Goal: Communication & Community: Answer question/provide support

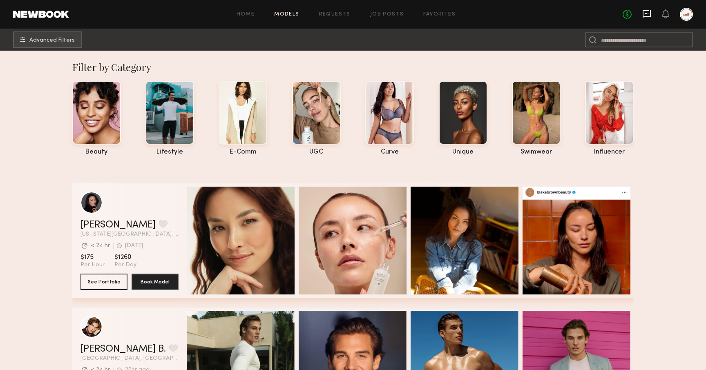
click at [645, 12] on icon at bounding box center [646, 13] width 9 height 9
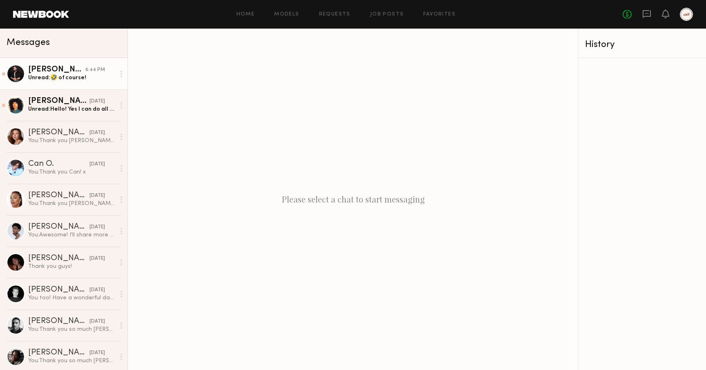
click at [82, 78] on div "Unread: 🤣 of course!" at bounding box center [71, 78] width 87 height 8
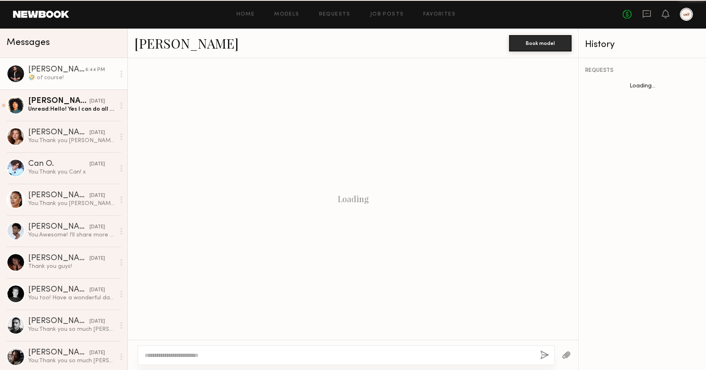
scroll to position [698, 0]
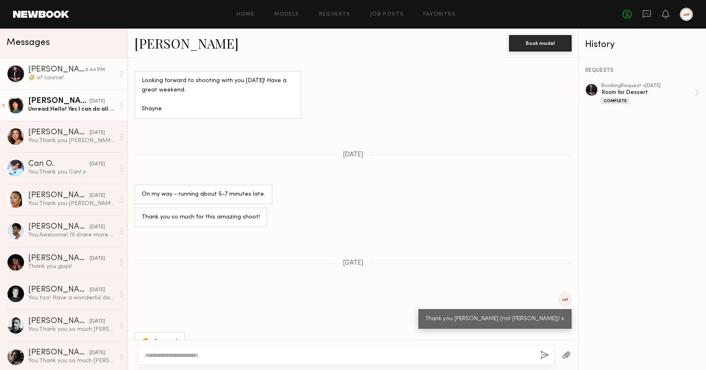
click at [72, 108] on div "Unread: Hello! Yes I can do all of that, can’t wait! :)" at bounding box center [71, 109] width 87 height 8
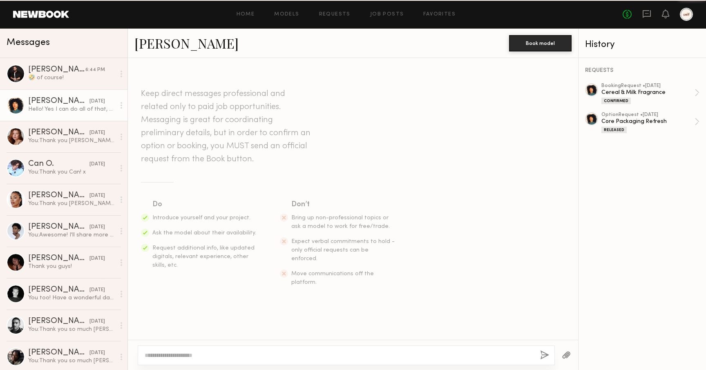
scroll to position [131, 0]
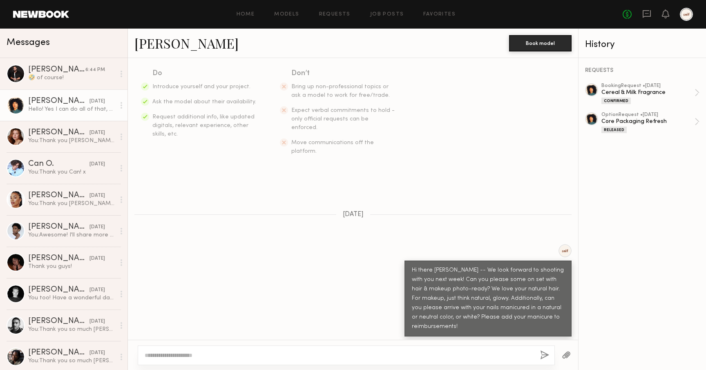
click at [184, 354] on textarea at bounding box center [339, 355] width 389 height 8
type textarea "**********"
click at [543, 353] on button "button" at bounding box center [544, 355] width 9 height 10
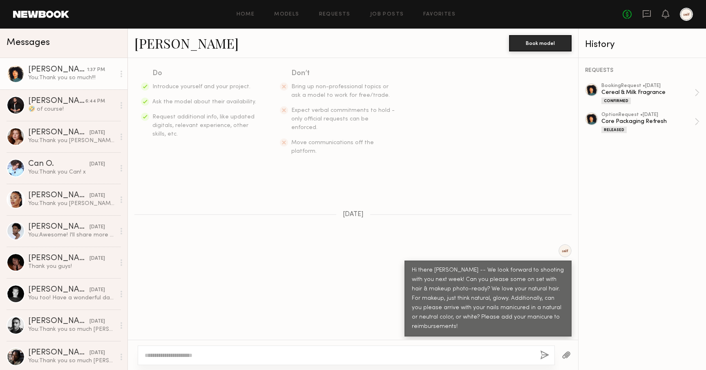
scroll to position [294, 0]
